Goal: Entertainment & Leisure: Browse casually

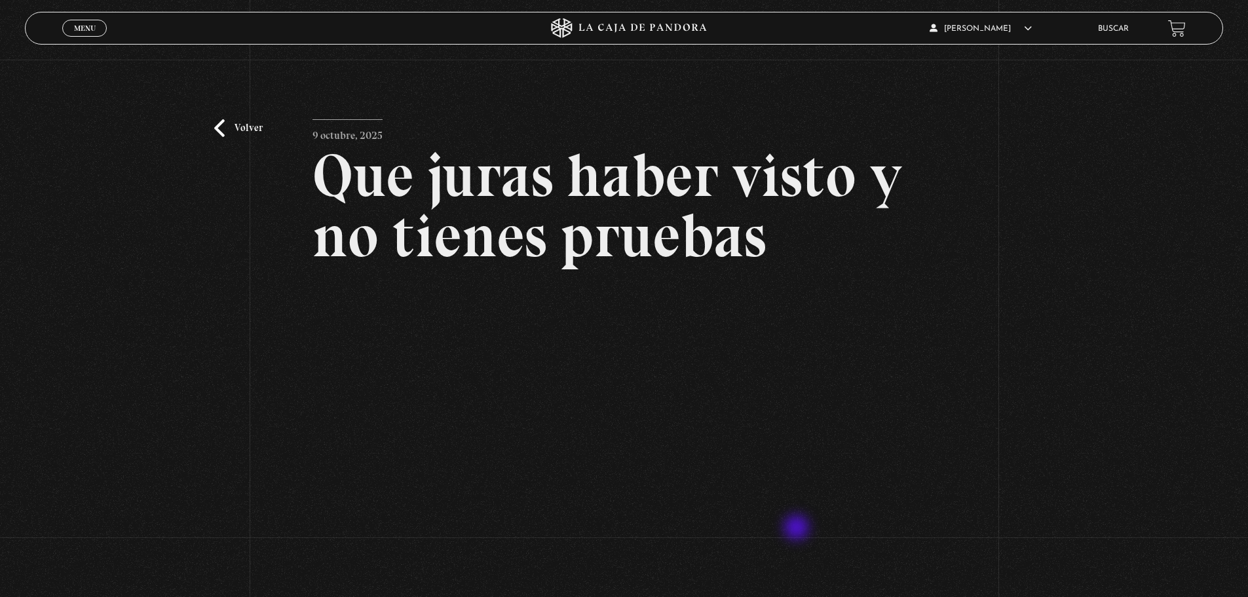
scroll to position [131, 0]
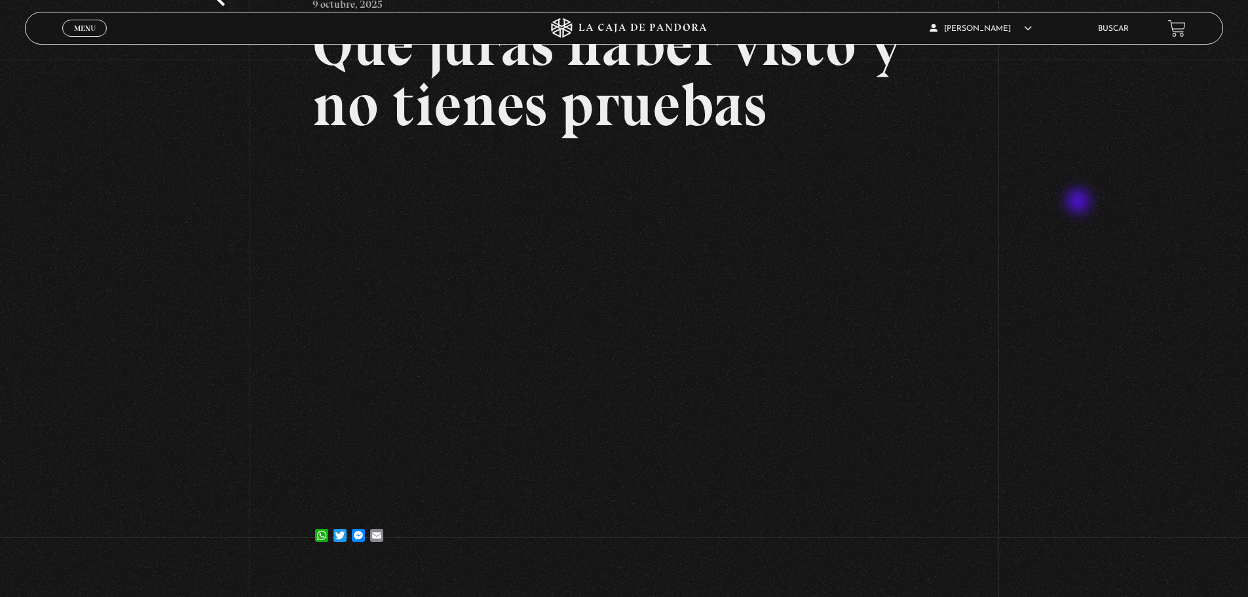
click at [1081, 202] on div "Volver [DATE] Que juras haber visto y no tienes pruebas WhatsApp Twitter Messen…" at bounding box center [624, 247] width 1248 height 637
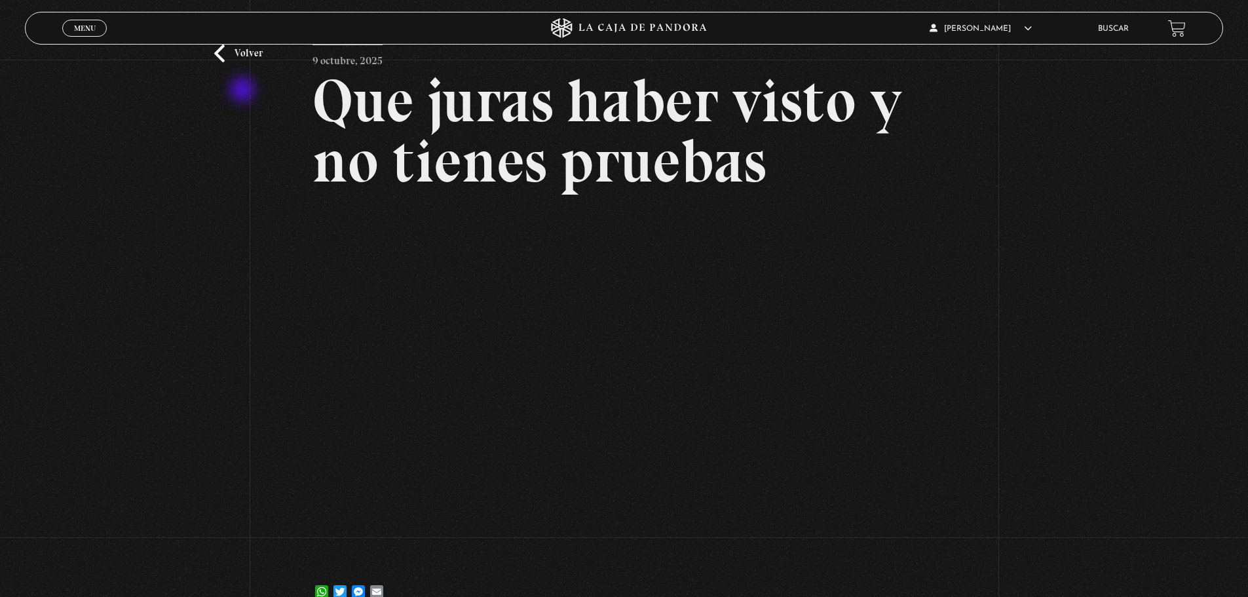
scroll to position [0, 0]
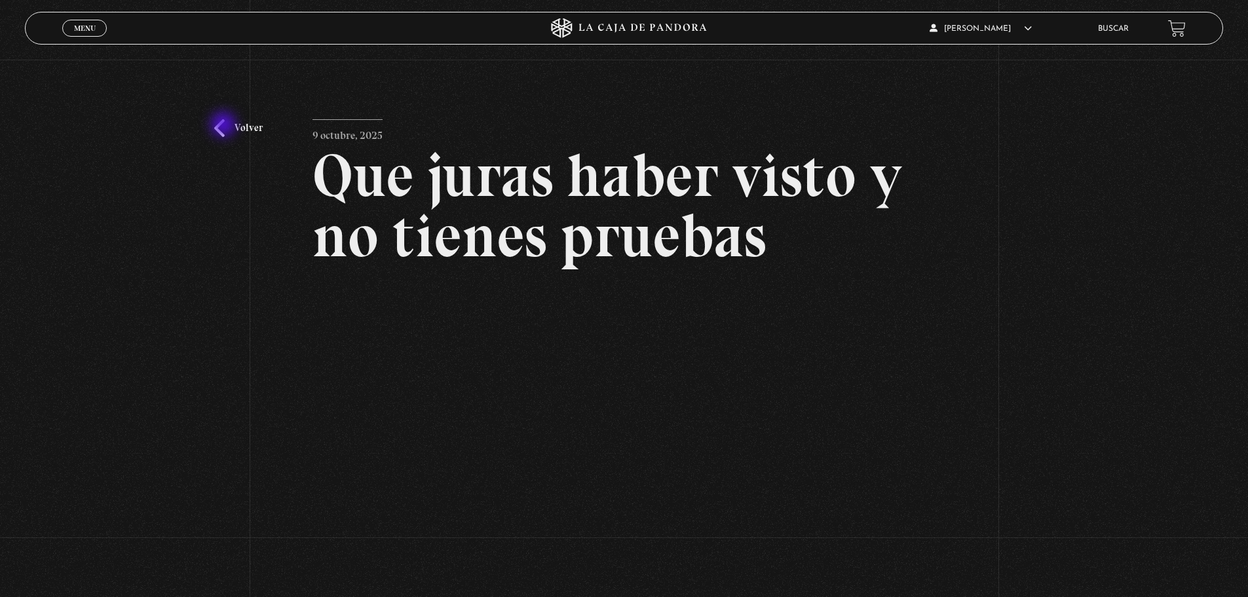
click at [225, 126] on link "Volver" at bounding box center [238, 128] width 48 height 18
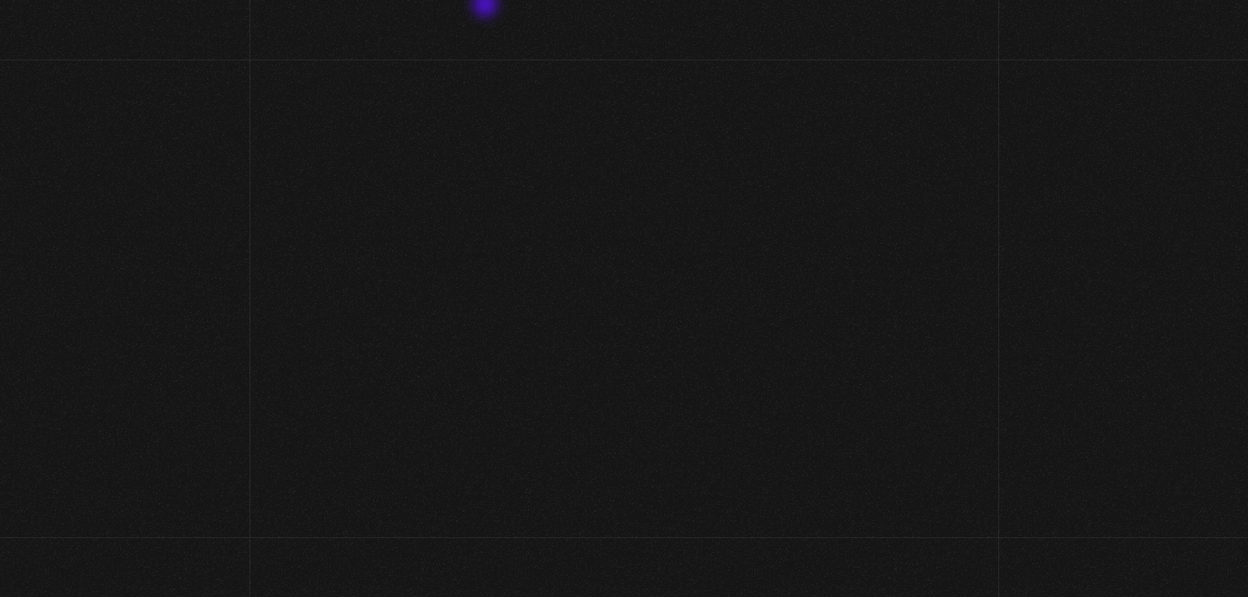
scroll to position [4519, 0]
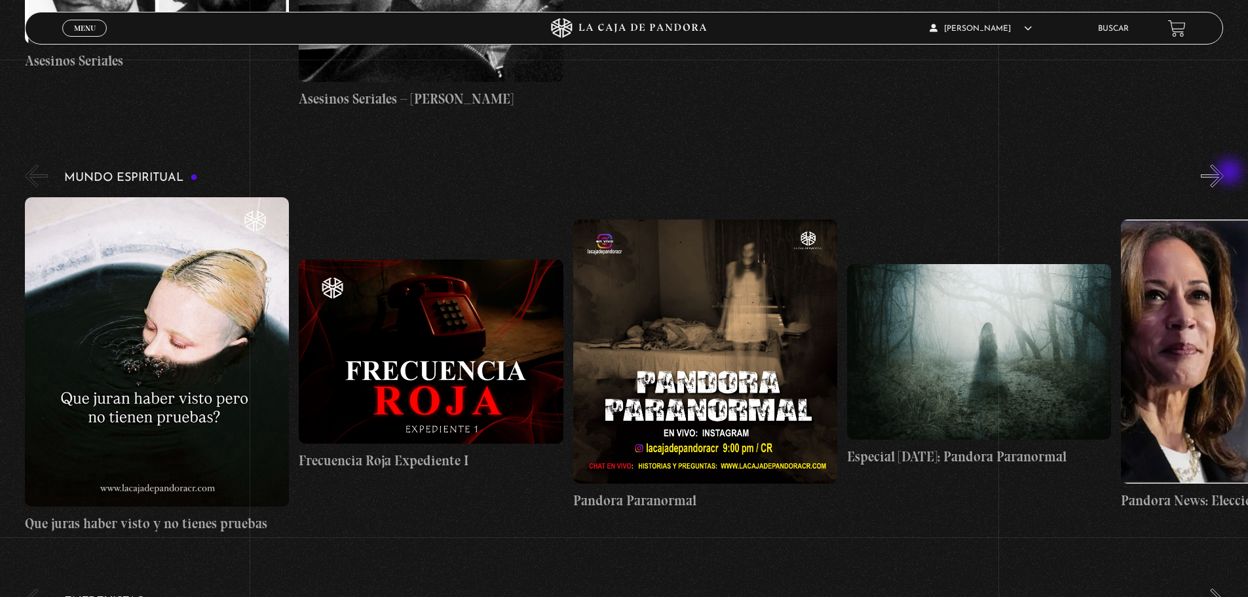
click at [1223, 173] on button "»" at bounding box center [1212, 175] width 23 height 23
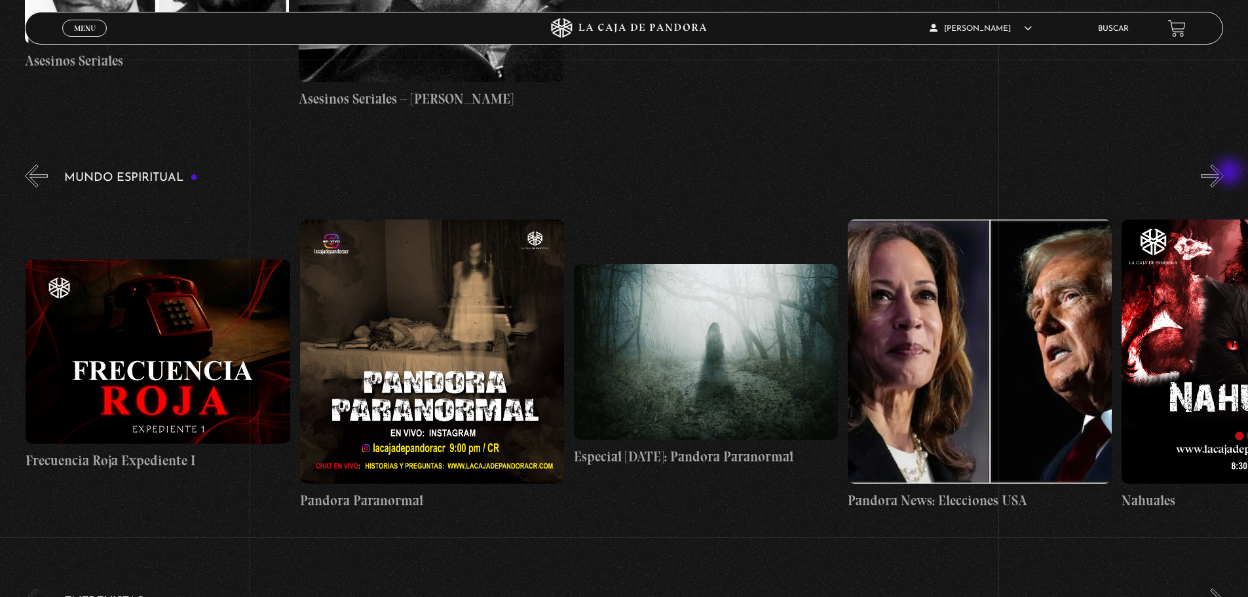
click at [1223, 173] on button "»" at bounding box center [1212, 175] width 23 height 23
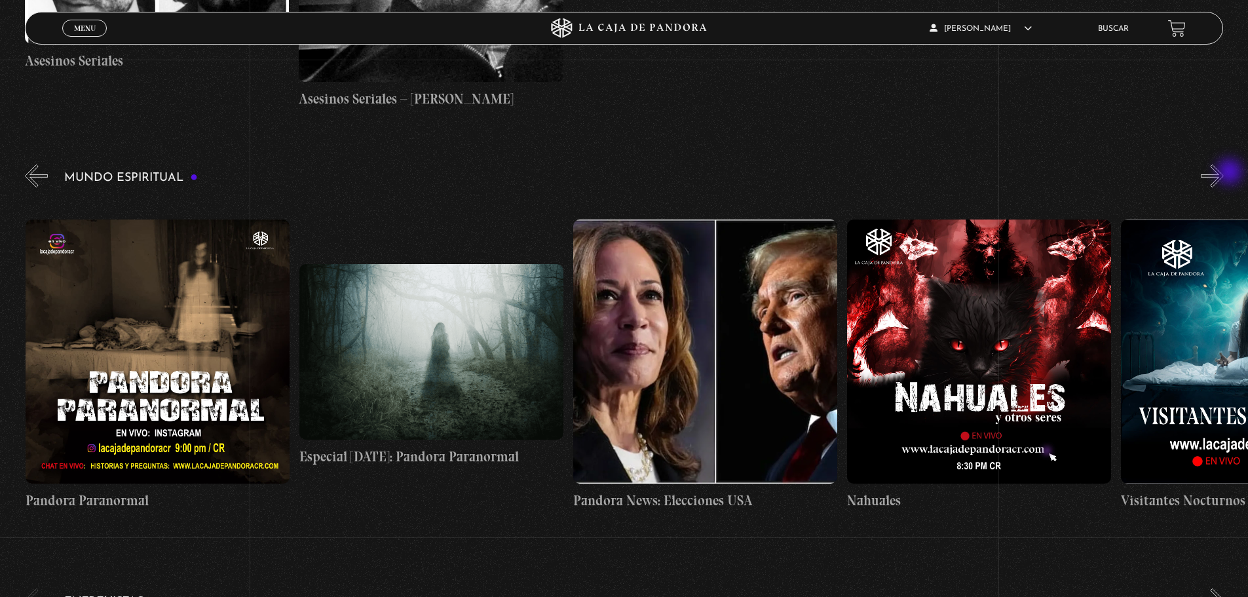
click at [1223, 173] on button "»" at bounding box center [1212, 175] width 23 height 23
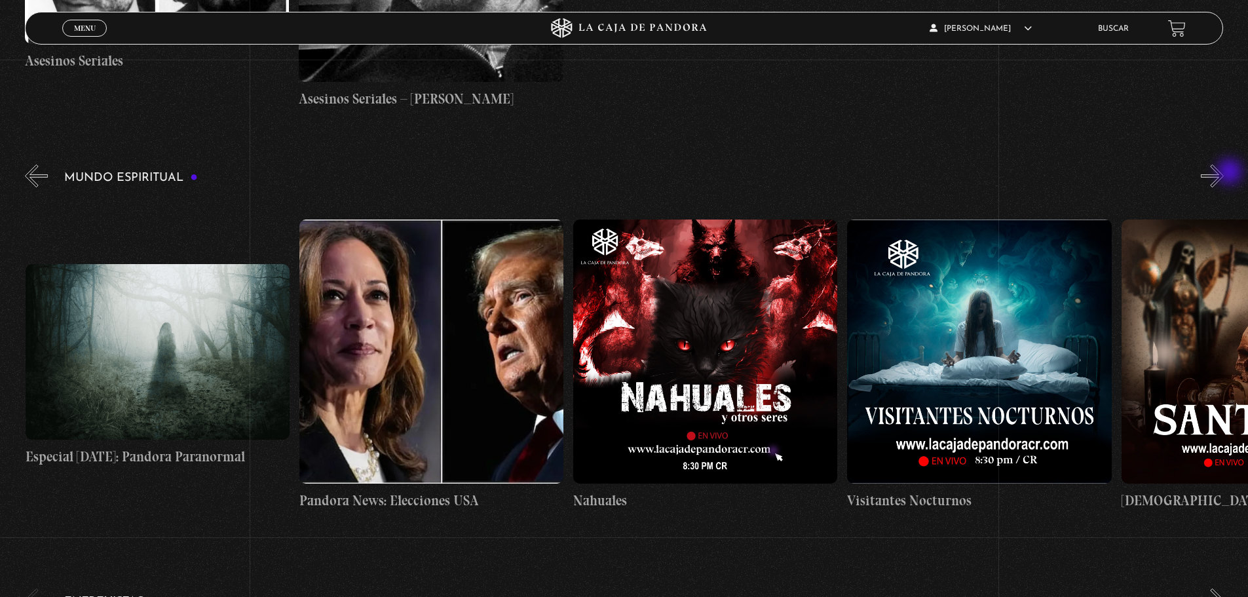
click at [1223, 173] on button "»" at bounding box center [1212, 175] width 23 height 23
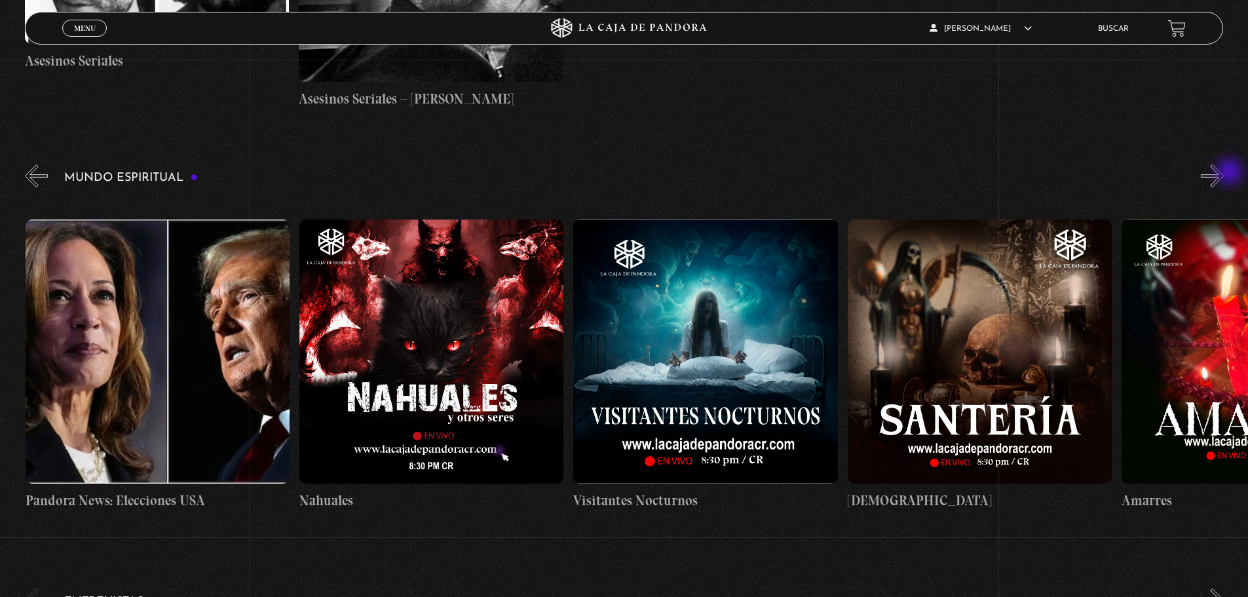
scroll to position [0, 1096]
click at [1223, 173] on button "»" at bounding box center [1212, 175] width 23 height 23
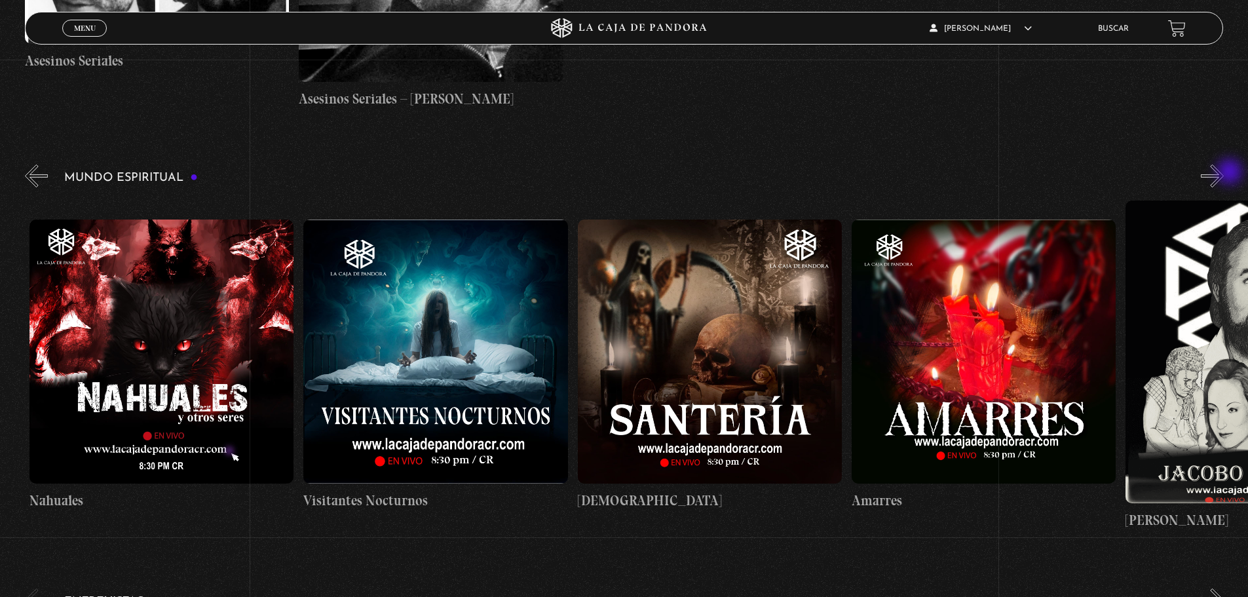
click at [1223, 173] on button "»" at bounding box center [1212, 175] width 23 height 23
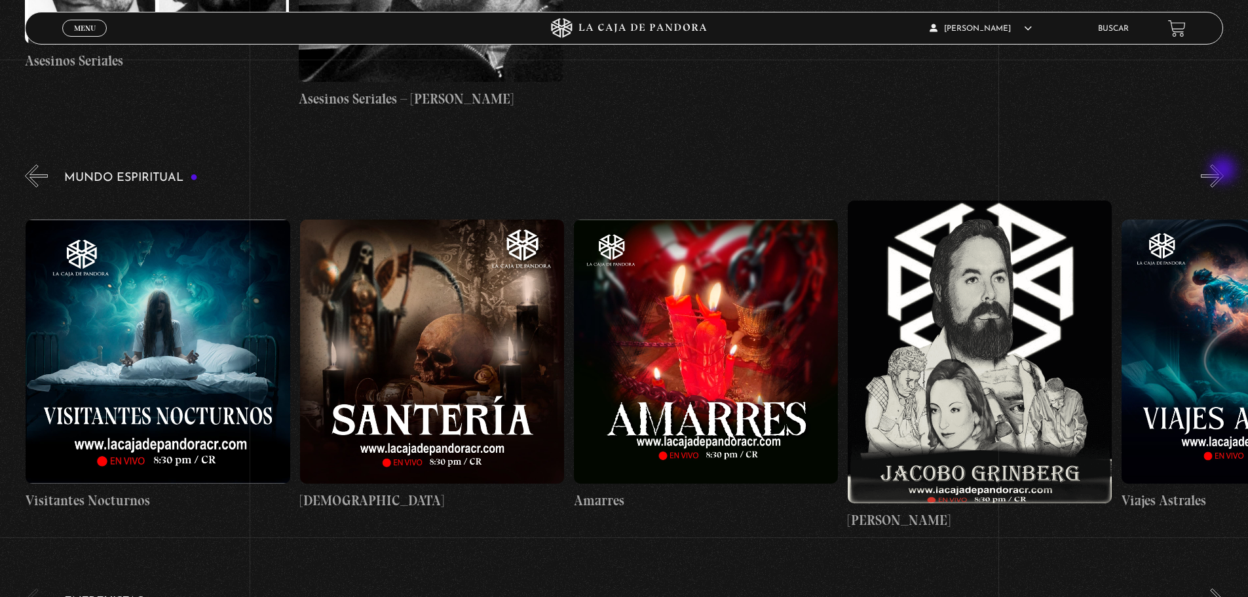
scroll to position [0, 1643]
click at [1223, 177] on button "»" at bounding box center [1212, 175] width 23 height 23
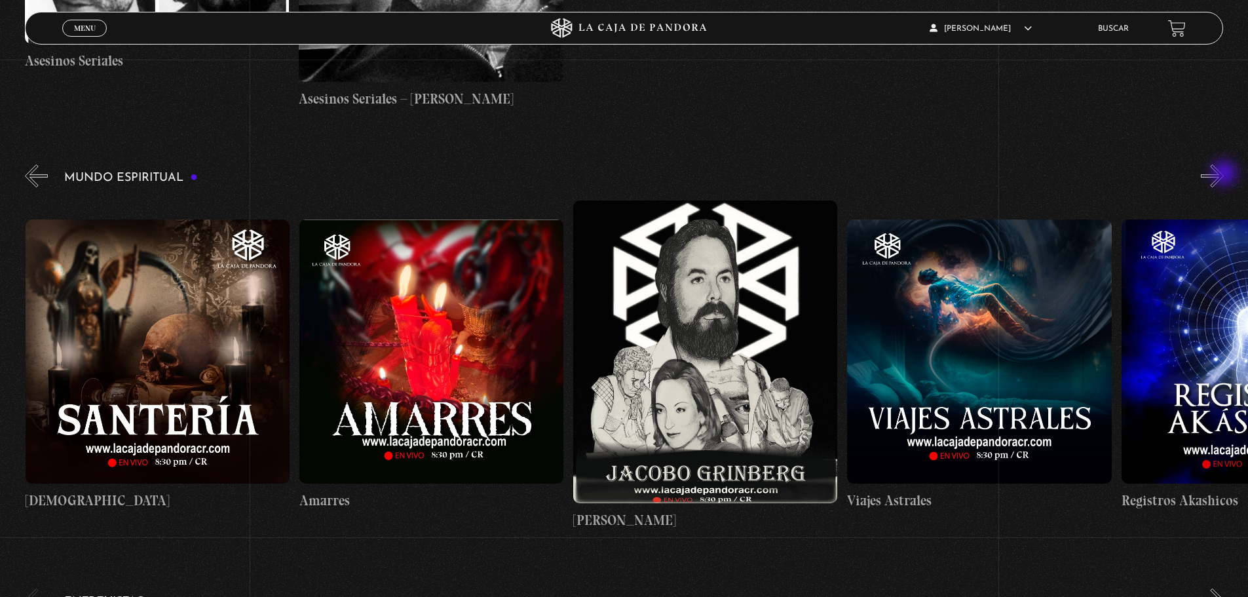
scroll to position [0, 1918]
click at [1223, 174] on button "»" at bounding box center [1212, 175] width 23 height 23
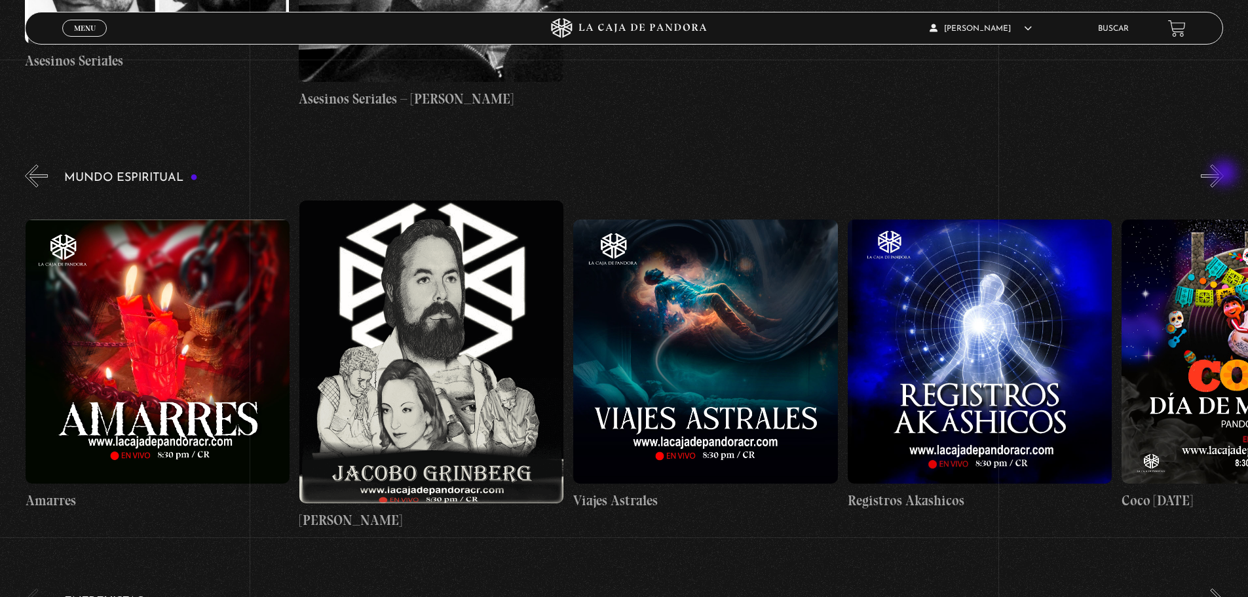
click at [1223, 174] on button "»" at bounding box center [1212, 175] width 23 height 23
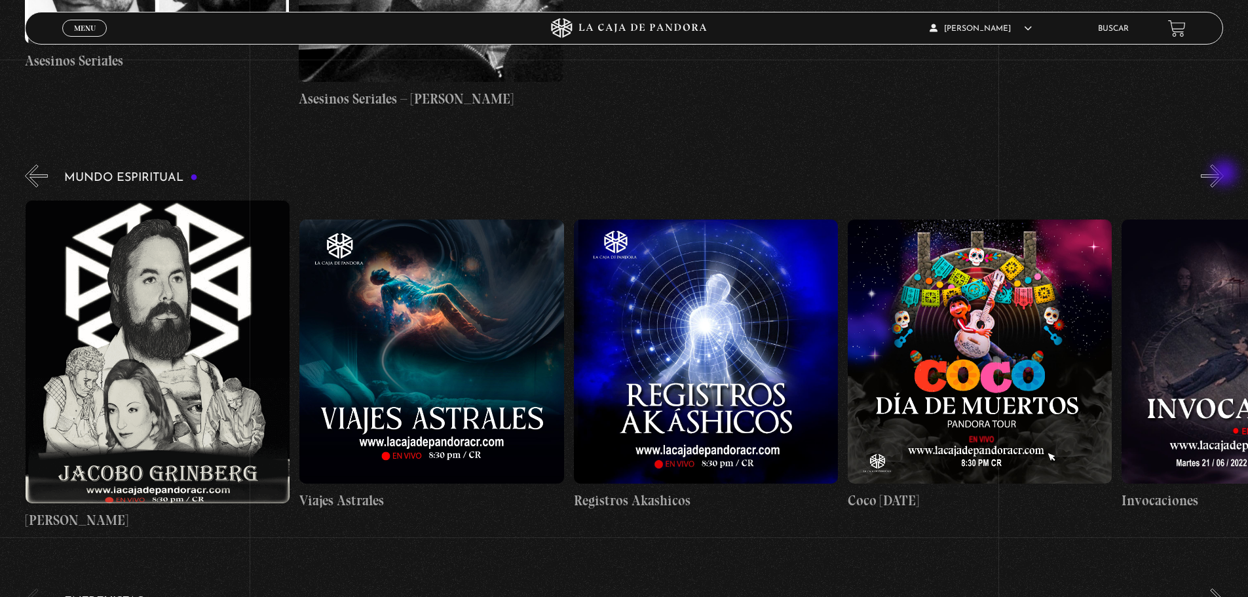
scroll to position [0, 2465]
